Goal: Transaction & Acquisition: Purchase product/service

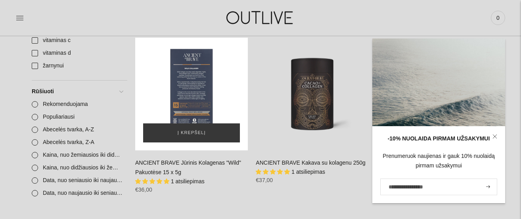
scroll to position [659, 0]
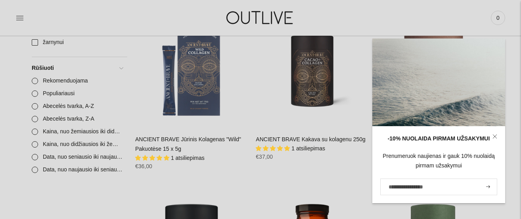
click at [497, 140] on link at bounding box center [495, 136] width 21 height 21
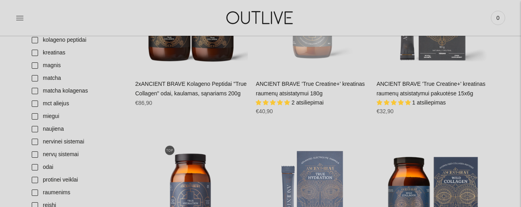
scroll to position [1053, 0]
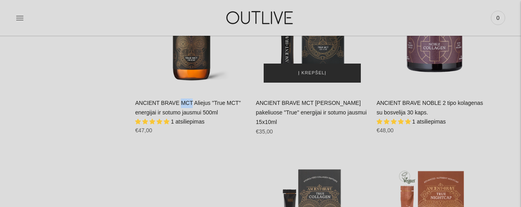
click at [321, 72] on span "Į krepšelį" at bounding box center [312, 73] width 28 height 8
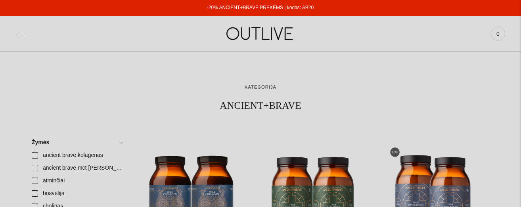
scroll to position [1053, 0]
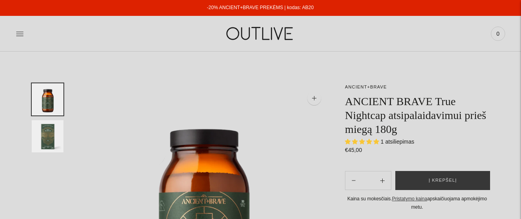
select select "**********"
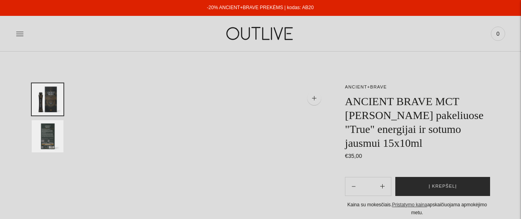
click at [433, 181] on button "Į krepšelį" at bounding box center [443, 186] width 95 height 19
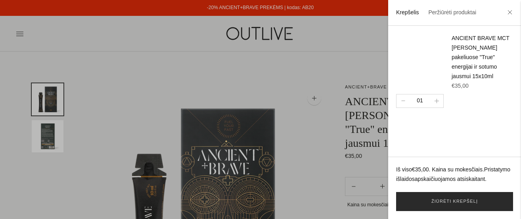
click at [453, 197] on link "Žiūrėti krepšelį" at bounding box center [454, 201] width 117 height 19
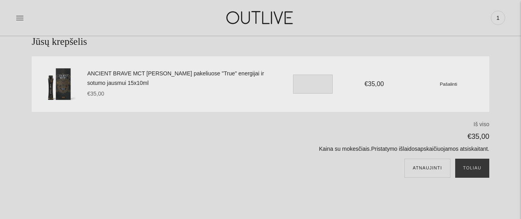
scroll to position [55, 0]
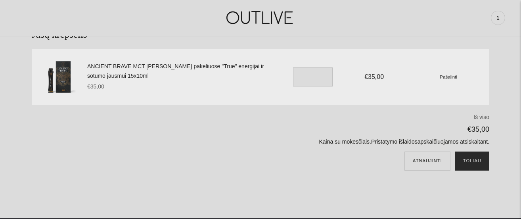
click at [481, 156] on button "Toliau" at bounding box center [472, 161] width 34 height 19
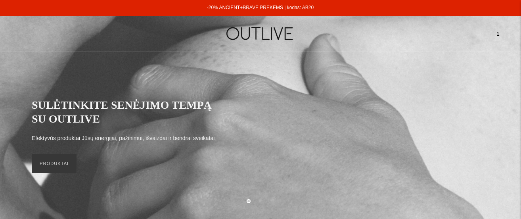
click at [19, 34] on icon at bounding box center [19, 34] width 7 height 4
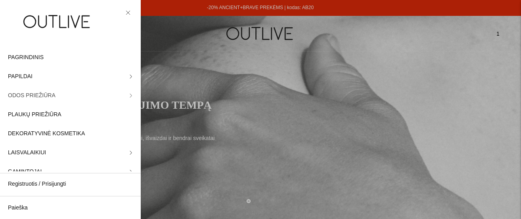
click at [134, 94] on link "ODOS PRIEŽIŪRA" at bounding box center [70, 95] width 141 height 19
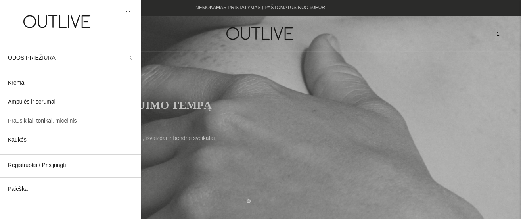
click at [42, 119] on span "Prausikliai, tonikai, micelinis" at bounding box center [42, 121] width 69 height 10
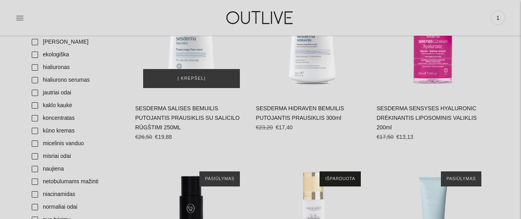
scroll to position [368, 0]
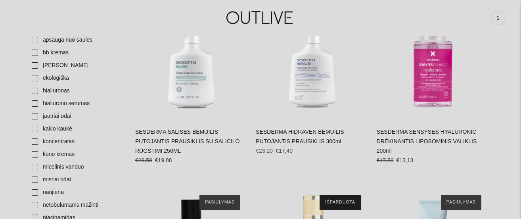
click at [23, 17] on icon at bounding box center [20, 18] width 8 height 8
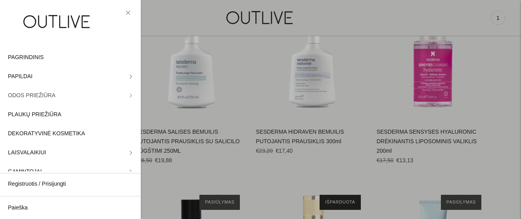
click at [131, 94] on icon at bounding box center [131, 96] width 2 height 4
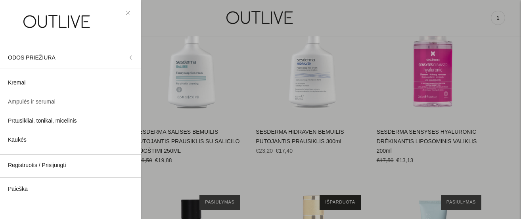
click at [32, 100] on span "Ampulės ir serumai" at bounding box center [32, 102] width 48 height 10
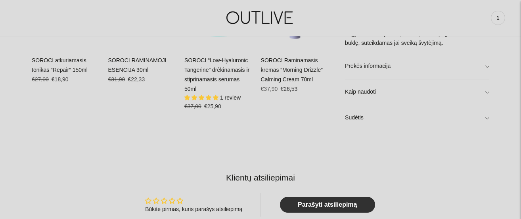
scroll to position [531, 0]
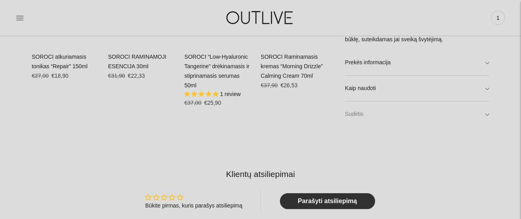
click at [372, 111] on link "Sudėtis" at bounding box center [417, 114] width 144 height 25
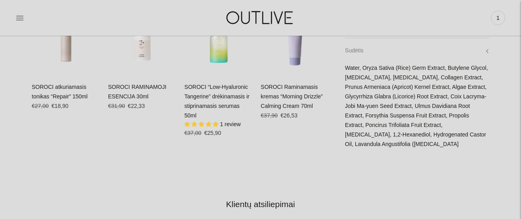
scroll to position [491, 0]
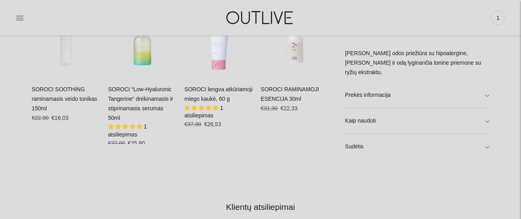
scroll to position [550, 0]
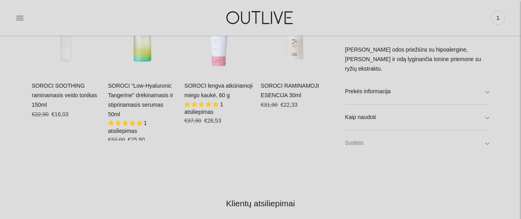
click at [371, 140] on link "Sudėtis" at bounding box center [417, 143] width 144 height 25
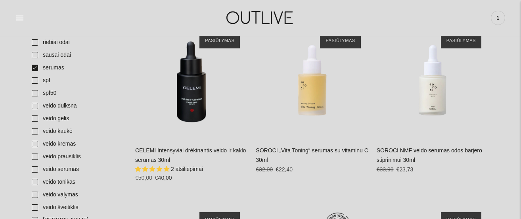
scroll to position [708, 0]
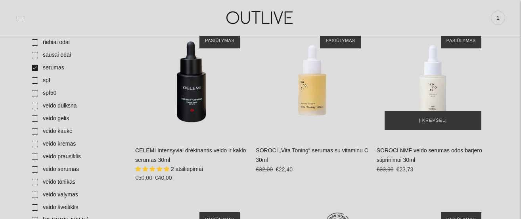
click at [439, 86] on img "SOROCI NMF veido serumas odos barjero stiprinimui 30ml\a" at bounding box center [433, 81] width 113 height 113
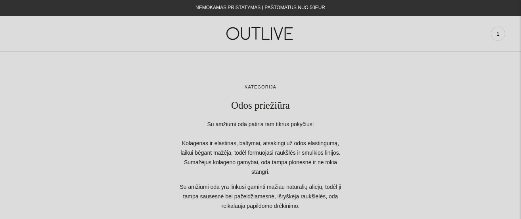
scroll to position [0, 0]
click at [17, 31] on icon at bounding box center [20, 34] width 8 height 8
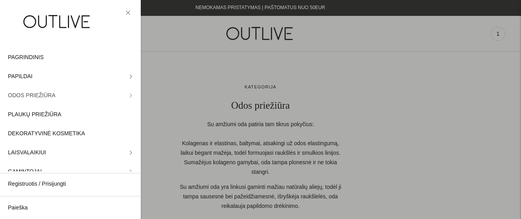
click at [130, 92] on link "ODOS PRIEŽIŪRA" at bounding box center [70, 95] width 141 height 19
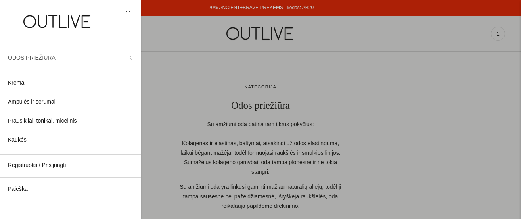
click at [130, 53] on button "ODOS PRIEŽIŪRA" at bounding box center [70, 57] width 141 height 19
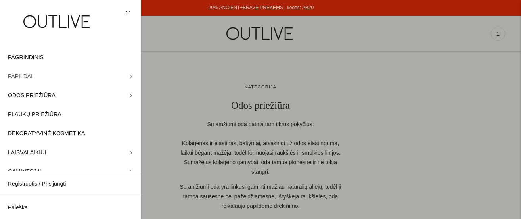
click at [130, 75] on icon at bounding box center [131, 77] width 2 height 4
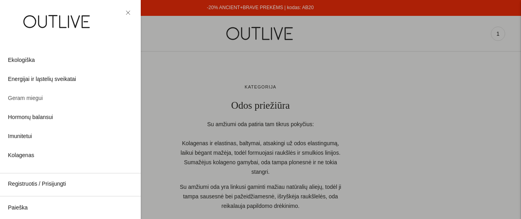
scroll to position [85, 0]
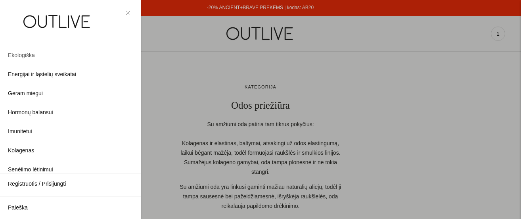
click at [27, 53] on span "Ekologiška" at bounding box center [21, 56] width 27 height 10
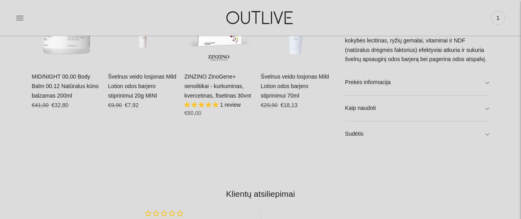
scroll to position [567, 0]
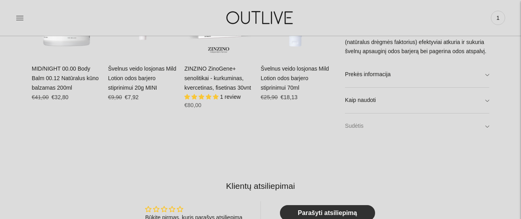
click at [355, 125] on link "Sudėtis" at bounding box center [417, 125] width 144 height 25
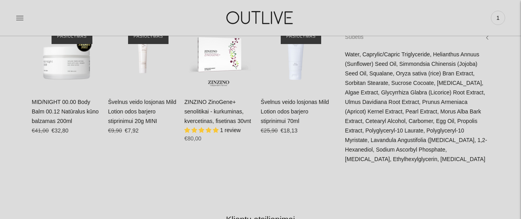
scroll to position [510, 0]
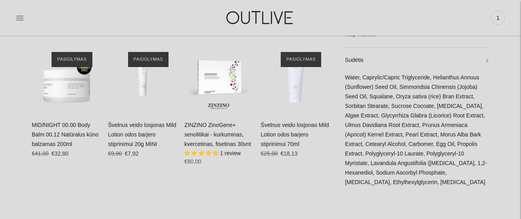
click at [157, 136] on div "Švelnus veido losjonas Mild Lotion odos barjero stiprinimui 20g MINI No reviews…" at bounding box center [142, 143] width 69 height 44
click at [148, 76] on img "Švelnus veido losjonas Mild Lotion odos barjero stiprinimui 20g MINI\a" at bounding box center [142, 78] width 69 height 69
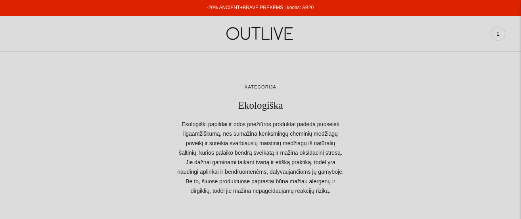
click at [20, 33] on icon at bounding box center [20, 34] width 8 height 8
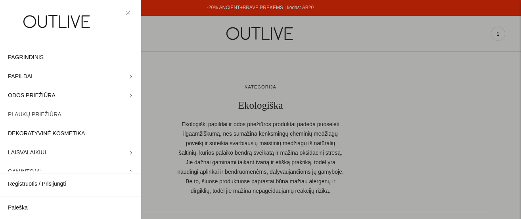
click at [48, 111] on span "PLAUKŲ PRIEŽIŪRA" at bounding box center [35, 115] width 54 height 10
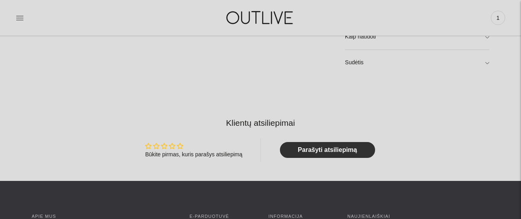
scroll to position [554, 0]
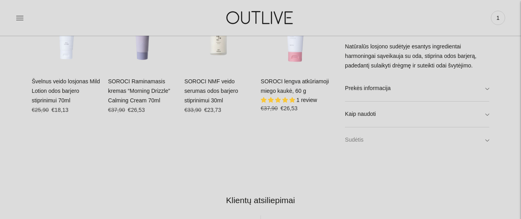
click at [367, 135] on link "Sudėtis" at bounding box center [417, 140] width 144 height 25
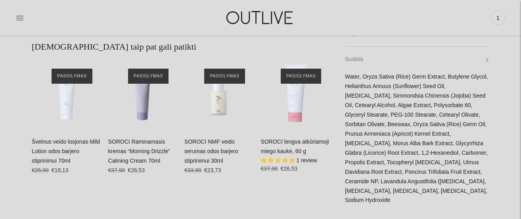
scroll to position [492, 0]
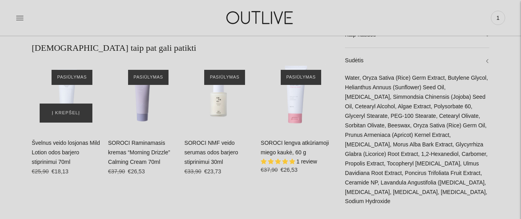
click at [74, 93] on img "Švelnus veido losjonas Mild Lotion odos barjero stiprinimui 70ml\a" at bounding box center [66, 96] width 69 height 69
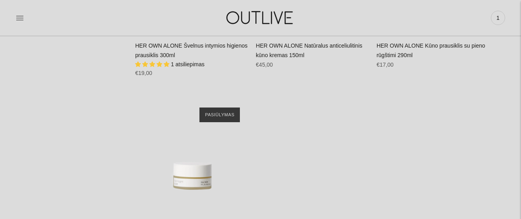
scroll to position [1981, 0]
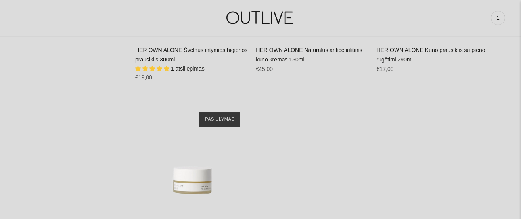
click at [15, 18] on div "PAGRINDINIS PAPILDAI Visi papildai Antioksidantai Dirbantiems ofise Ekologiška …" at bounding box center [260, 17] width 521 height 27
click at [23, 19] on icon at bounding box center [20, 18] width 8 height 8
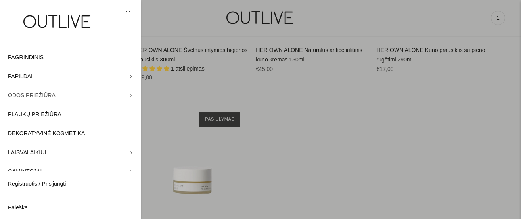
click at [130, 93] on link "ODOS PRIEŽIŪRA" at bounding box center [70, 95] width 141 height 19
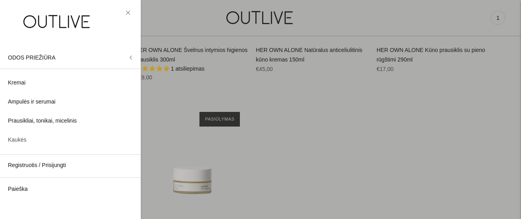
click at [23, 138] on span "Kaukės" at bounding box center [17, 140] width 19 height 10
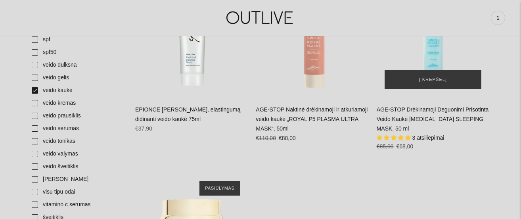
scroll to position [612, 0]
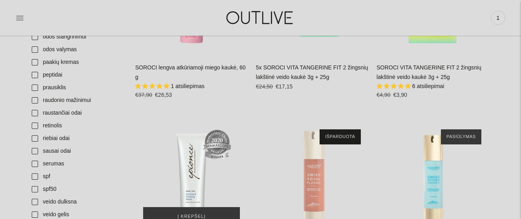
click at [183, 160] on img "EPIONCE Enriched Firming drėkinanti, elastingumą didinanti veido kaukė 75ml\a" at bounding box center [191, 177] width 113 height 113
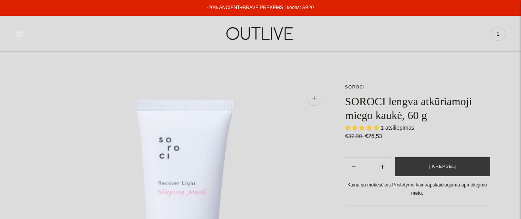
select select "**********"
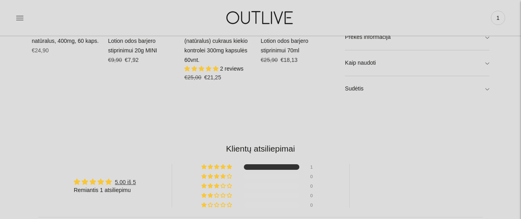
scroll to position [620, 0]
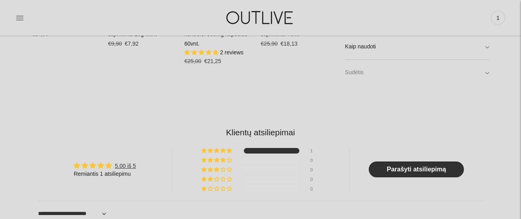
click at [369, 70] on link "Sudėtis" at bounding box center [417, 72] width 144 height 25
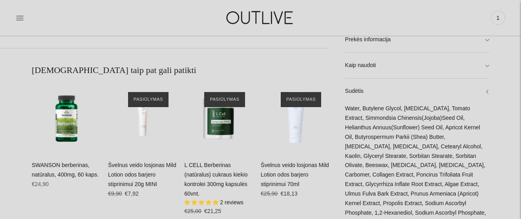
scroll to position [471, 0]
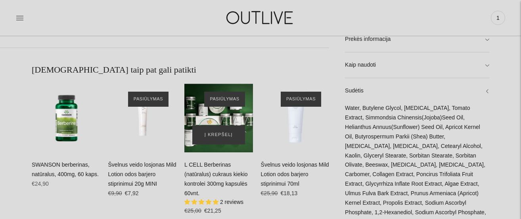
click at [231, 115] on div "L CELL Berberinas (natūralus) cukraus kiekio kontrolei 300mg kapsulės 60vnt.\a" at bounding box center [218, 118] width 69 height 69
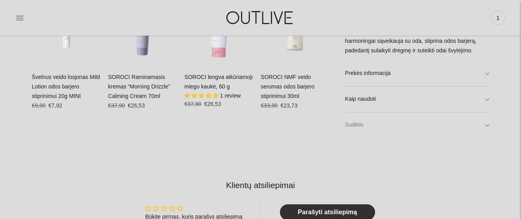
click at [363, 120] on link "Sudėtis" at bounding box center [417, 125] width 144 height 25
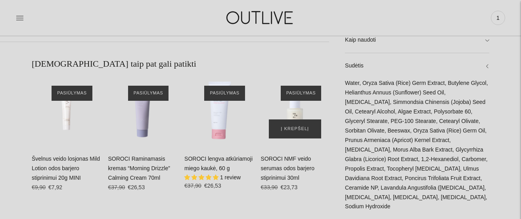
scroll to position [477, 0]
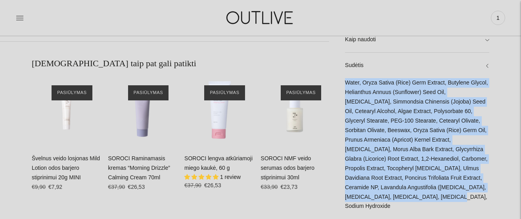
drag, startPoint x: 345, startPoint y: 84, endPoint x: 370, endPoint y: 209, distance: 127.1
copy div "Water, Oryza Sativa (Rice) Germ Extract, Butylene Glycol, Helianthus Annuus (Su…"
click at [161, 165] on link "SOROCI Raminamasis kremas “Morning Drizzle” Calming Cream 70ml" at bounding box center [139, 167] width 62 height 25
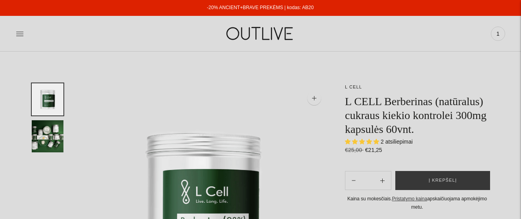
select select "**********"
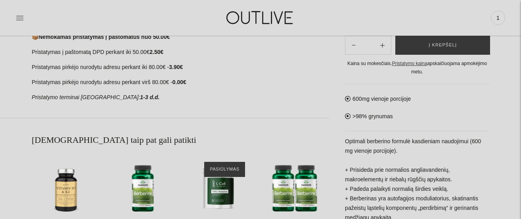
scroll to position [419, 0]
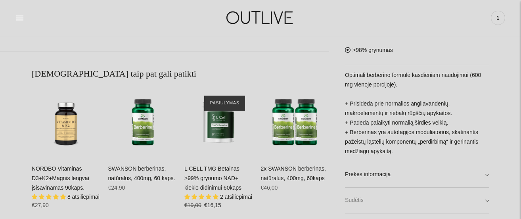
click at [367, 203] on link "Sudėtis" at bounding box center [417, 200] width 144 height 25
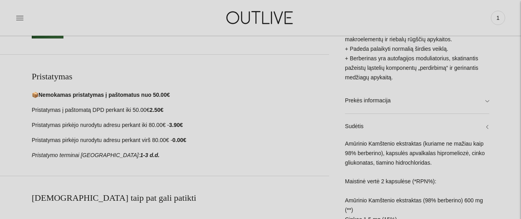
scroll to position [294, 0]
click at [408, 104] on link "Prekės informacija" at bounding box center [417, 100] width 144 height 25
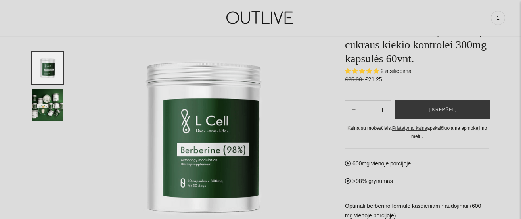
scroll to position [45, 0]
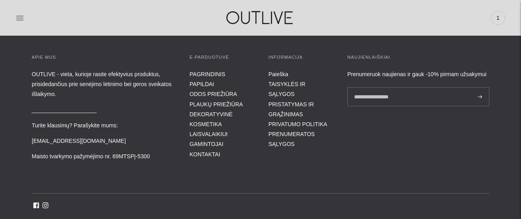
scroll to position [585, 0]
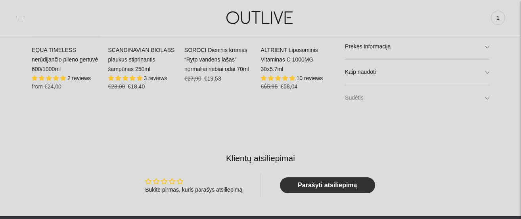
click at [365, 88] on link "Sudėtis" at bounding box center [417, 98] width 144 height 25
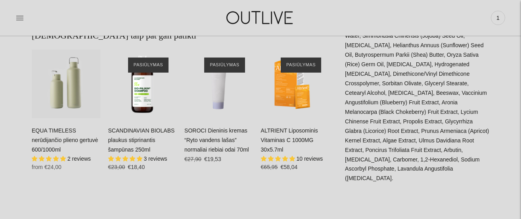
scroll to position [502, 0]
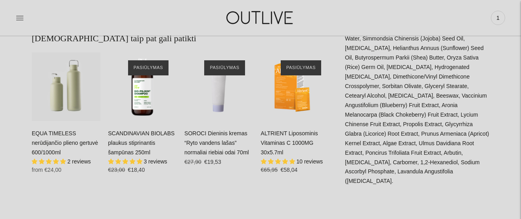
click at [228, 142] on link "SOROCI Dieninis kremas “Ryto vandens lašas” normaliai riebiai odai 70ml" at bounding box center [216, 142] width 65 height 25
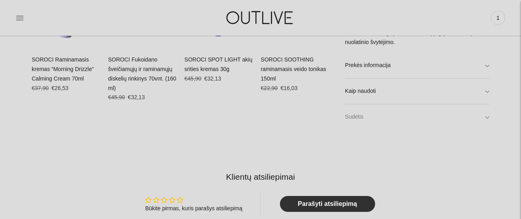
click at [359, 117] on link "Sudėtis" at bounding box center [417, 116] width 144 height 25
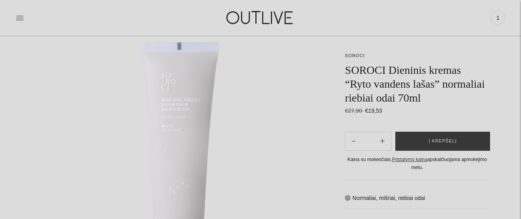
scroll to position [81, 0]
click at [19, 17] on icon at bounding box center [20, 18] width 8 height 8
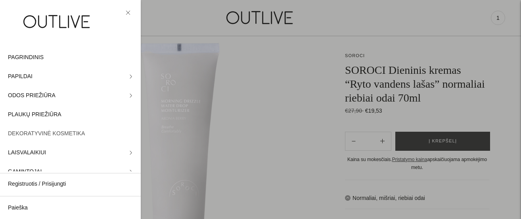
click at [65, 133] on span "DEKORATYVINĖ KOSMETIKA" at bounding box center [46, 134] width 77 height 10
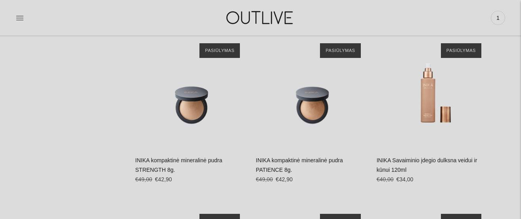
scroll to position [656, 0]
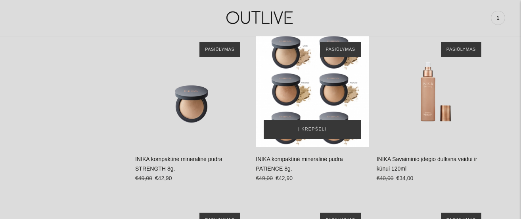
click at [308, 112] on div "INIKA kompaktinė mineralinė pudra PATIENCE 8g.\a" at bounding box center [312, 90] width 113 height 113
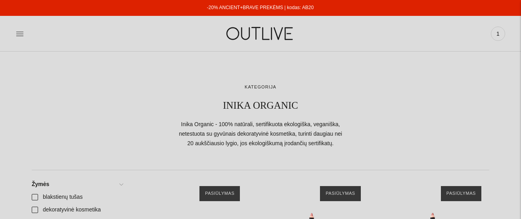
scroll to position [0, 0]
click at [18, 30] on icon at bounding box center [20, 34] width 8 height 8
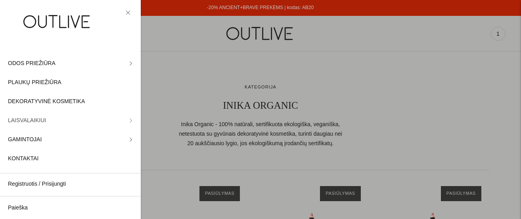
scroll to position [32, 0]
click at [42, 119] on span "LAISVALAIKIUI" at bounding box center [27, 121] width 38 height 10
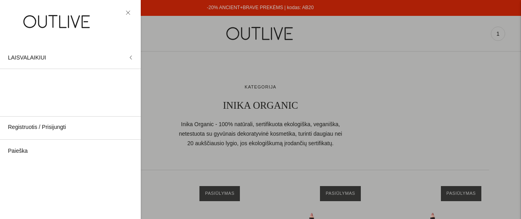
scroll to position [0, 0]
click at [24, 85] on span "ARBATOS" at bounding box center [21, 83] width 26 height 10
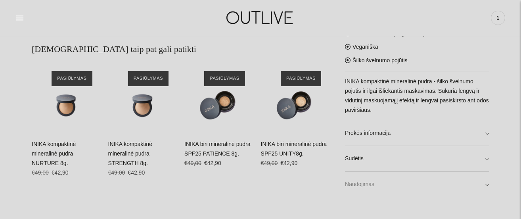
scroll to position [452, 0]
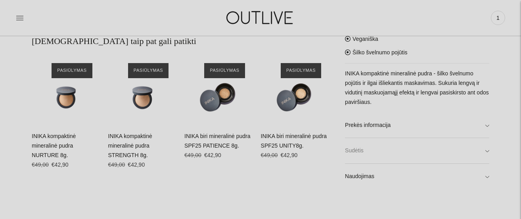
click at [370, 150] on link "Sudėtis" at bounding box center [417, 150] width 144 height 25
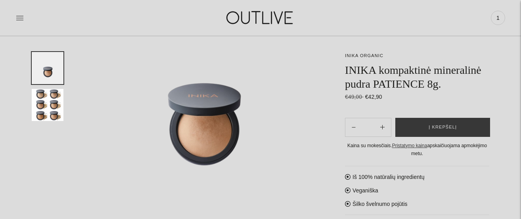
scroll to position [113, 0]
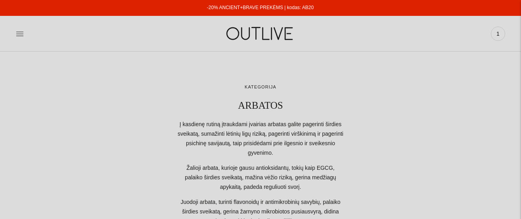
click at [24, 34] on div at bounding box center [97, 33] width 163 height 27
click at [21, 30] on icon at bounding box center [20, 34] width 8 height 8
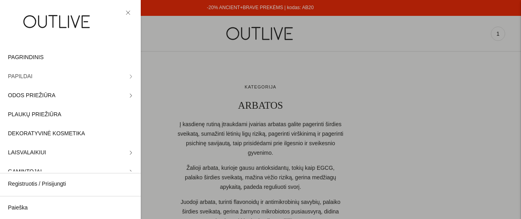
click at [128, 75] on link "PAPILDAI" at bounding box center [70, 76] width 141 height 19
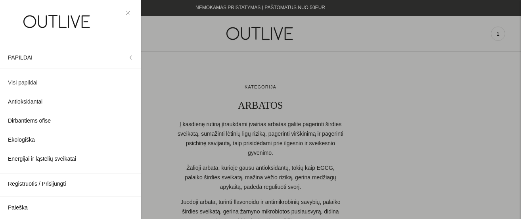
click at [21, 86] on span "Visi papildai" at bounding box center [22, 83] width 29 height 10
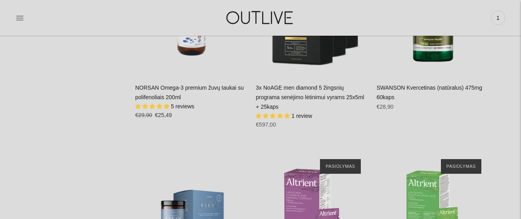
scroll to position [6326, 0]
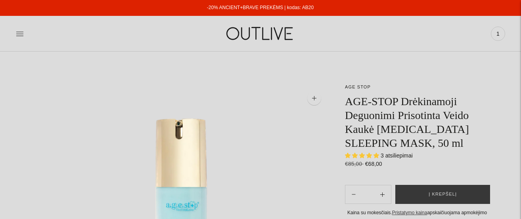
select select "**********"
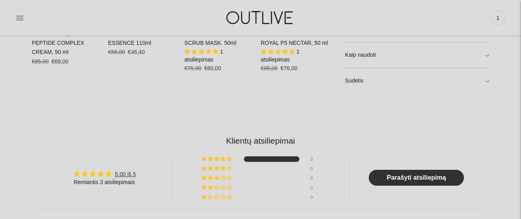
scroll to position [647, 0]
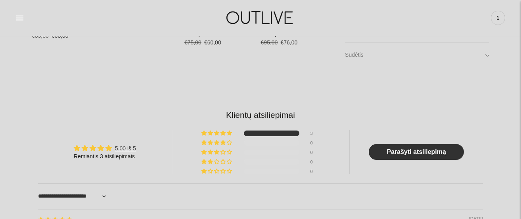
click at [358, 54] on link "Sudėtis" at bounding box center [417, 54] width 144 height 25
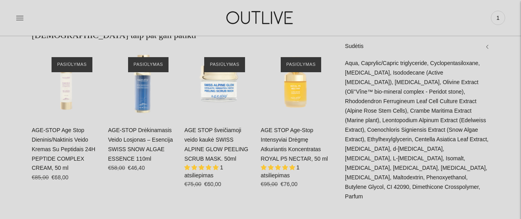
scroll to position [505, 0]
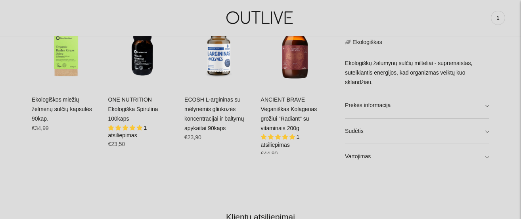
scroll to position [521, 0]
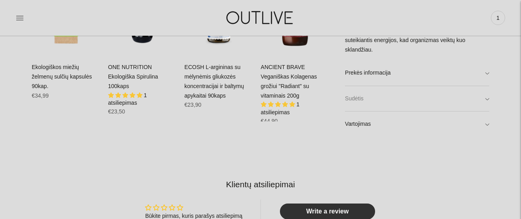
click at [364, 98] on link "Sudėtis" at bounding box center [417, 98] width 144 height 25
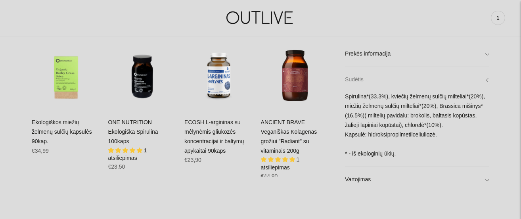
scroll to position [463, 0]
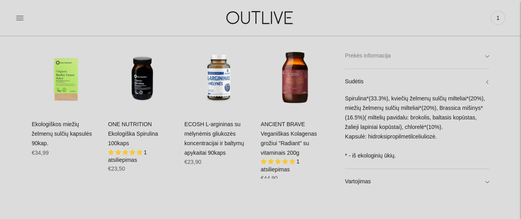
click at [396, 58] on link "Prekės informacija" at bounding box center [417, 55] width 144 height 25
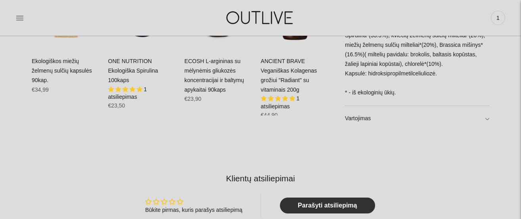
scroll to position [522, 0]
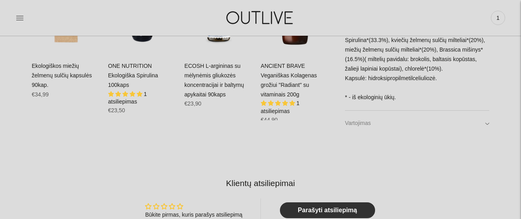
click at [370, 113] on link "Vartojimas" at bounding box center [417, 123] width 144 height 25
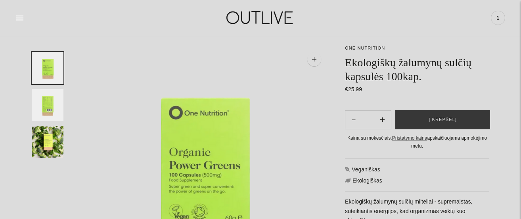
scroll to position [38, 0]
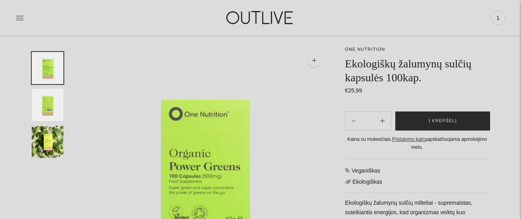
click at [432, 121] on span "Į krepšelį" at bounding box center [443, 121] width 28 height 8
